Goal: Task Accomplishment & Management: Manage account settings

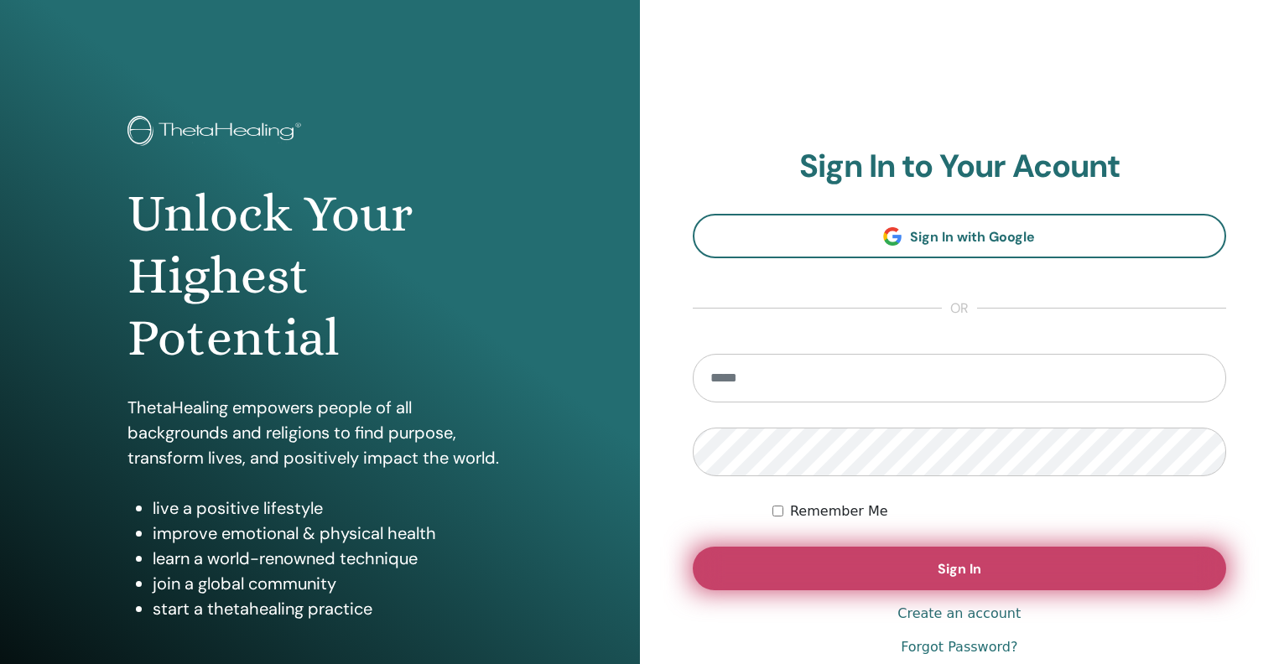
type input "**********"
click at [756, 574] on button "Sign In" at bounding box center [960, 569] width 534 height 44
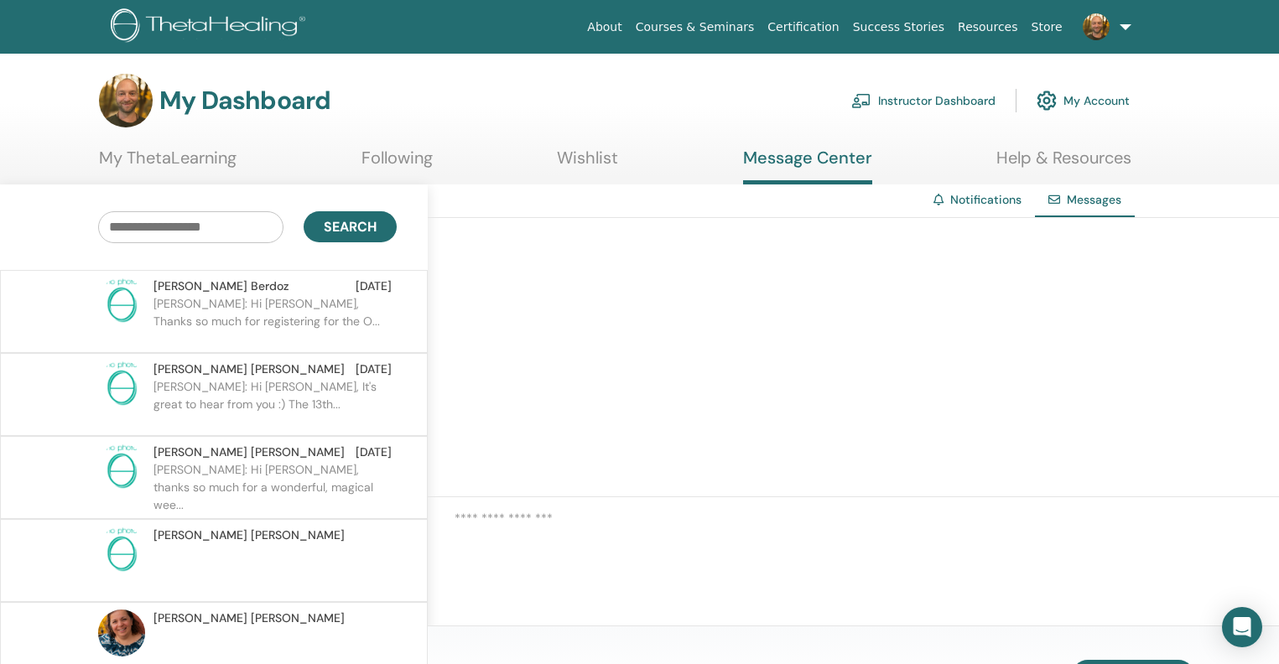
click at [920, 98] on link "Instructor Dashboard" at bounding box center [923, 100] width 144 height 37
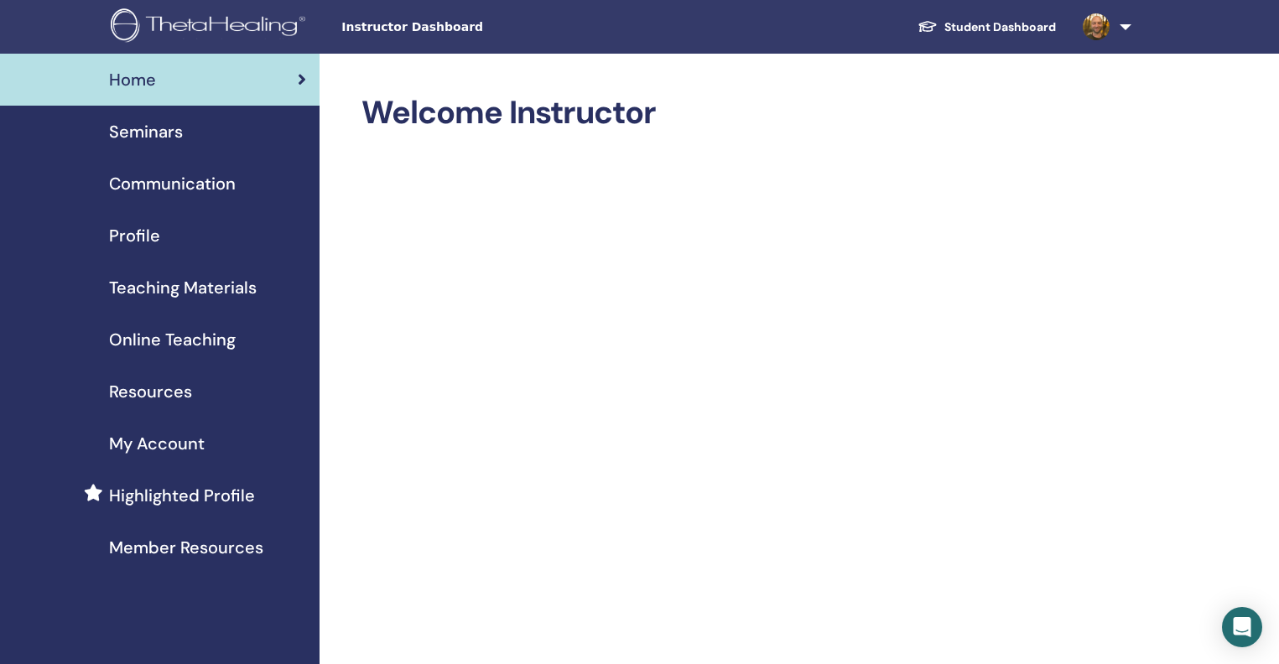
click at [141, 137] on span "Seminars" at bounding box center [146, 131] width 74 height 25
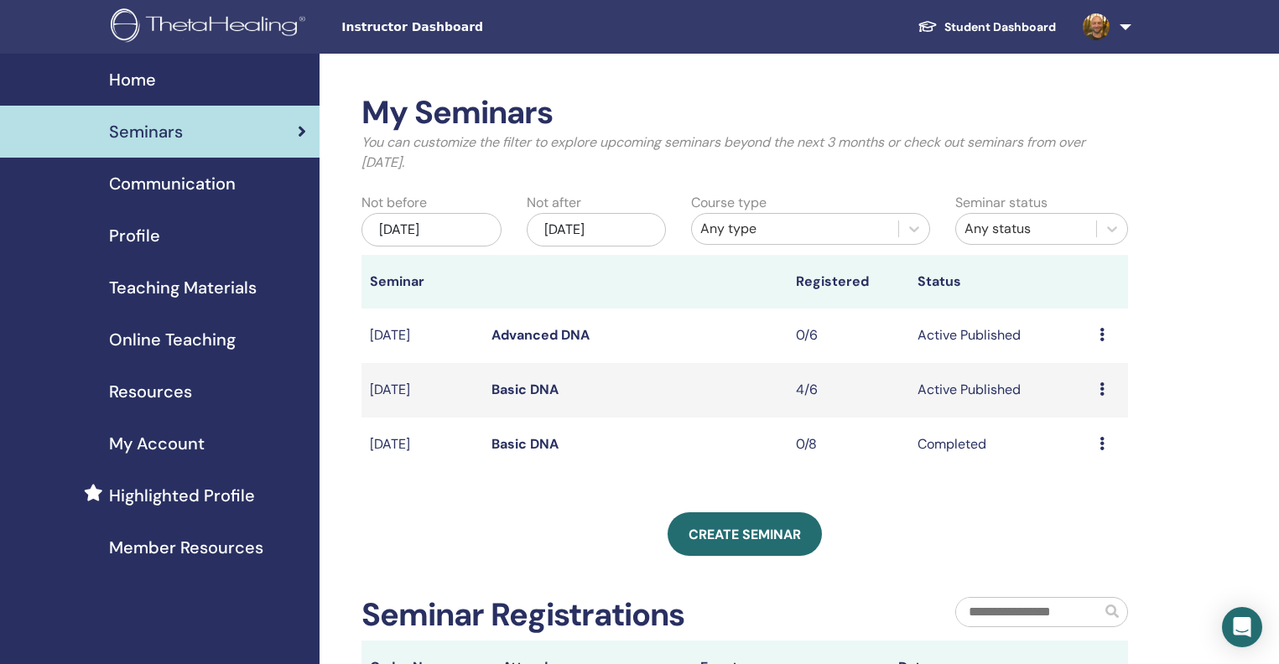
click at [541, 392] on link "Basic DNA" at bounding box center [524, 390] width 67 height 18
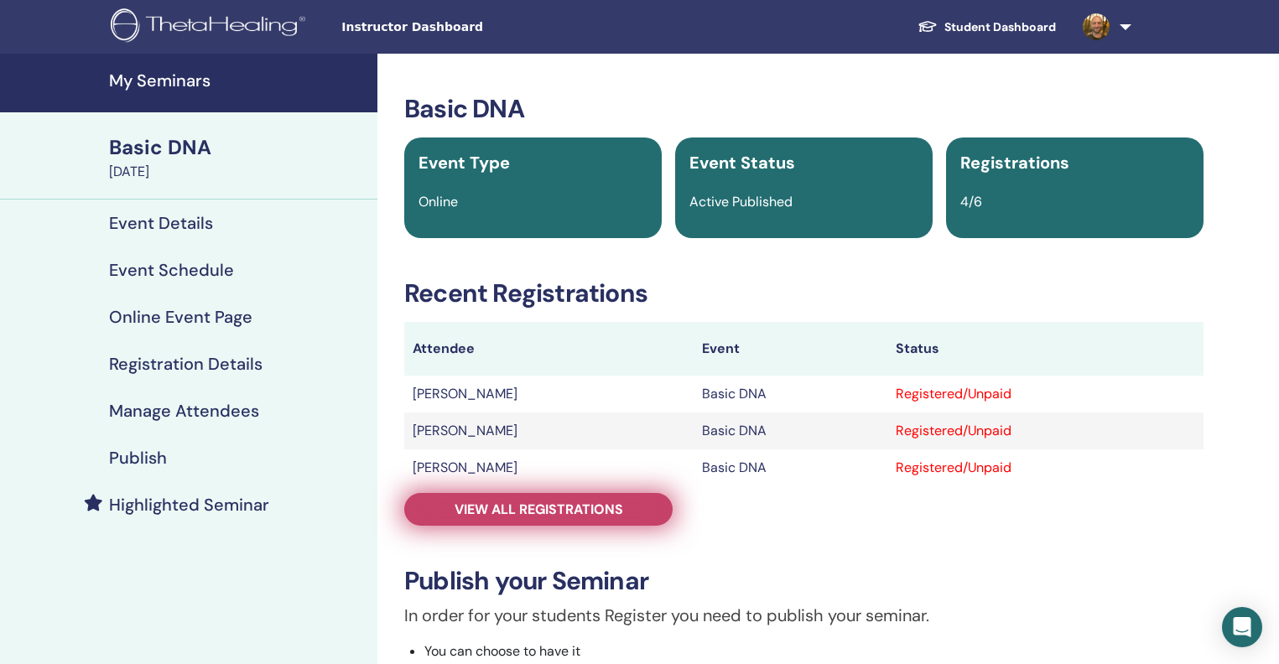
click at [538, 514] on span "View all registrations" at bounding box center [539, 510] width 169 height 18
